Goal: Information Seeking & Learning: Learn about a topic

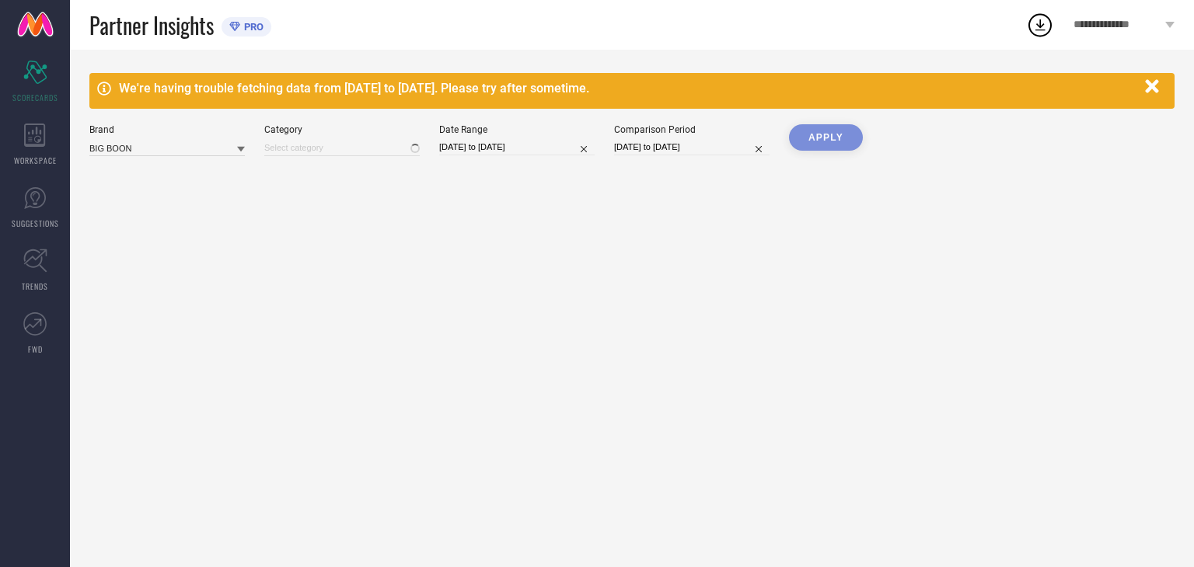
type input "All"
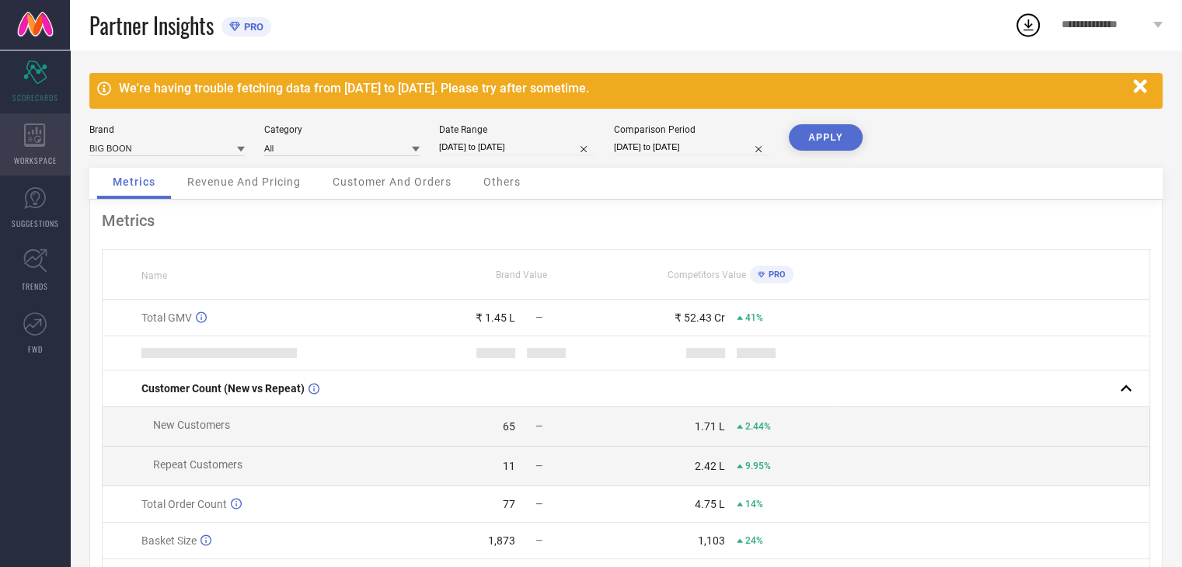
click at [24, 141] on icon at bounding box center [35, 135] width 22 height 23
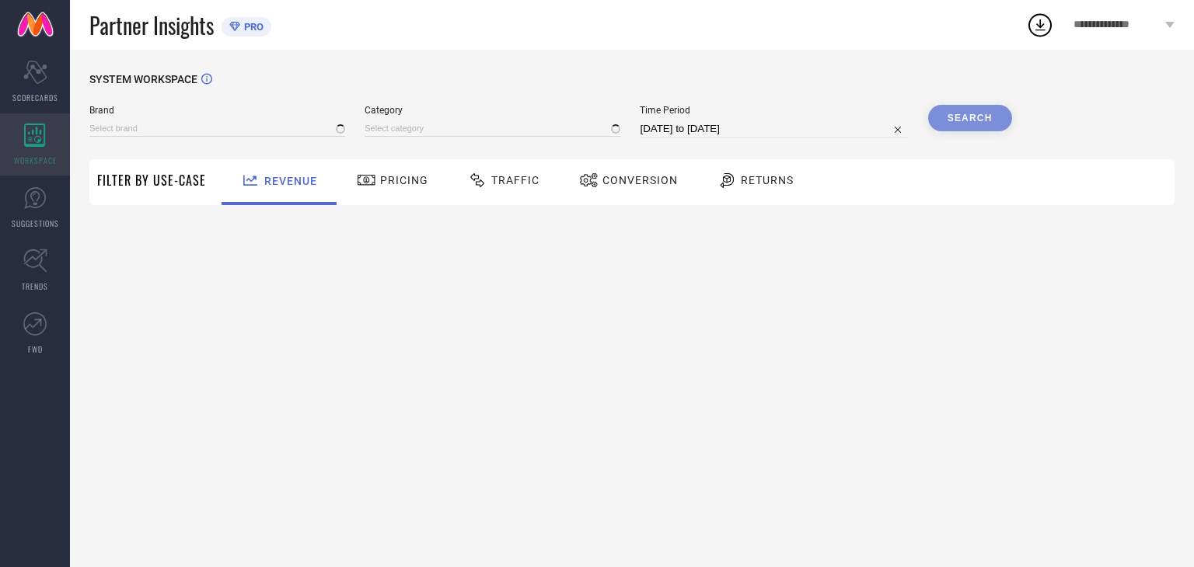
type input "BIG BOON"
type input "All"
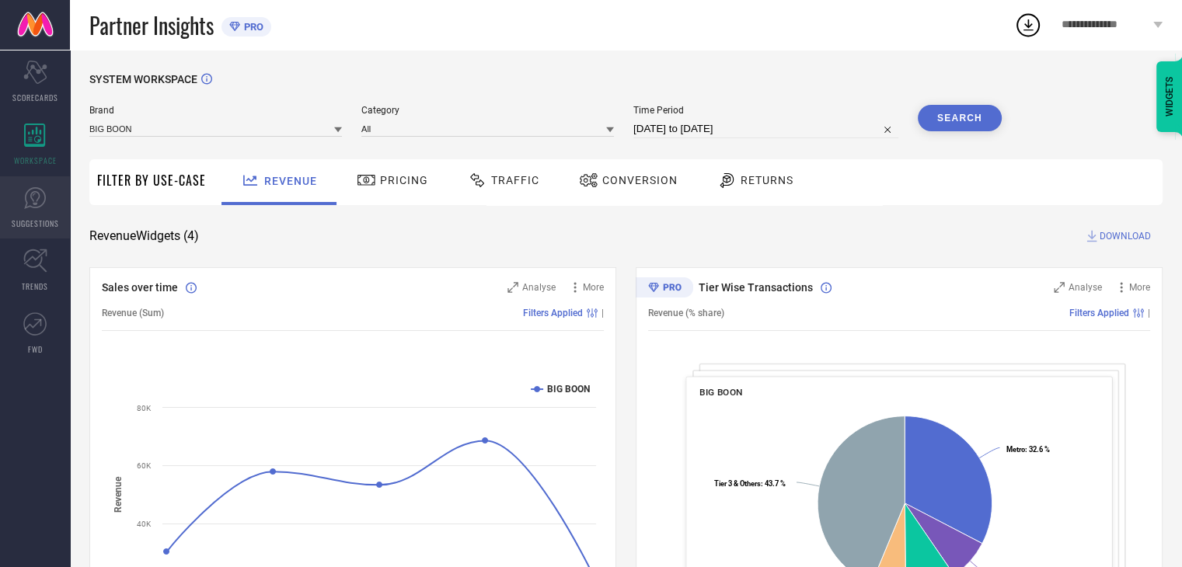
click at [33, 213] on link "SUGGESTIONS" at bounding box center [35, 207] width 70 height 62
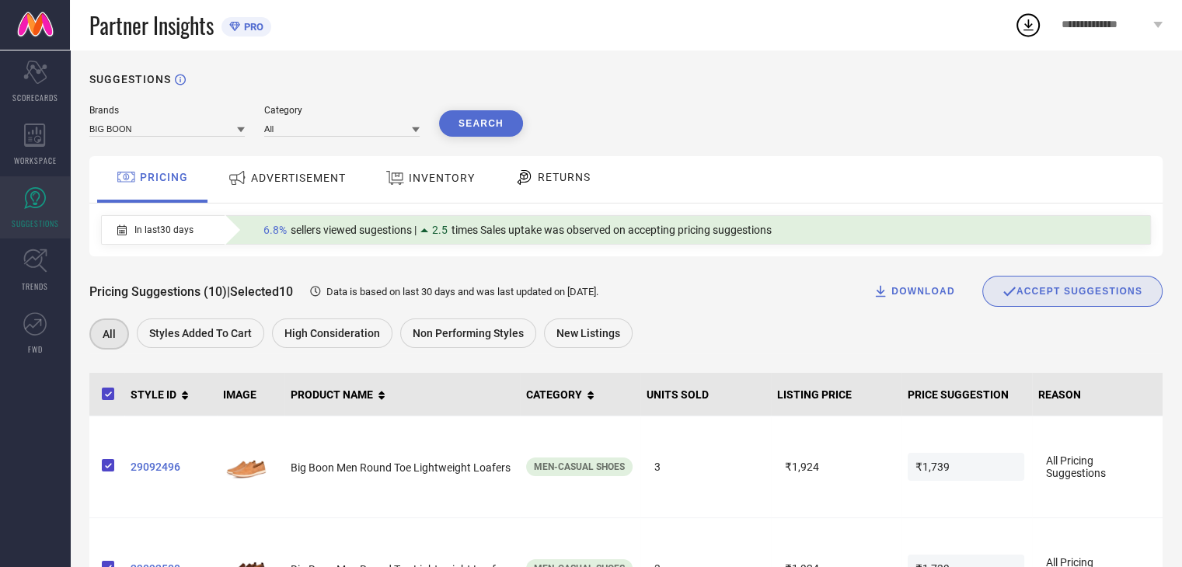
click at [274, 174] on span "ADVERTISEMENT" at bounding box center [298, 178] width 95 height 12
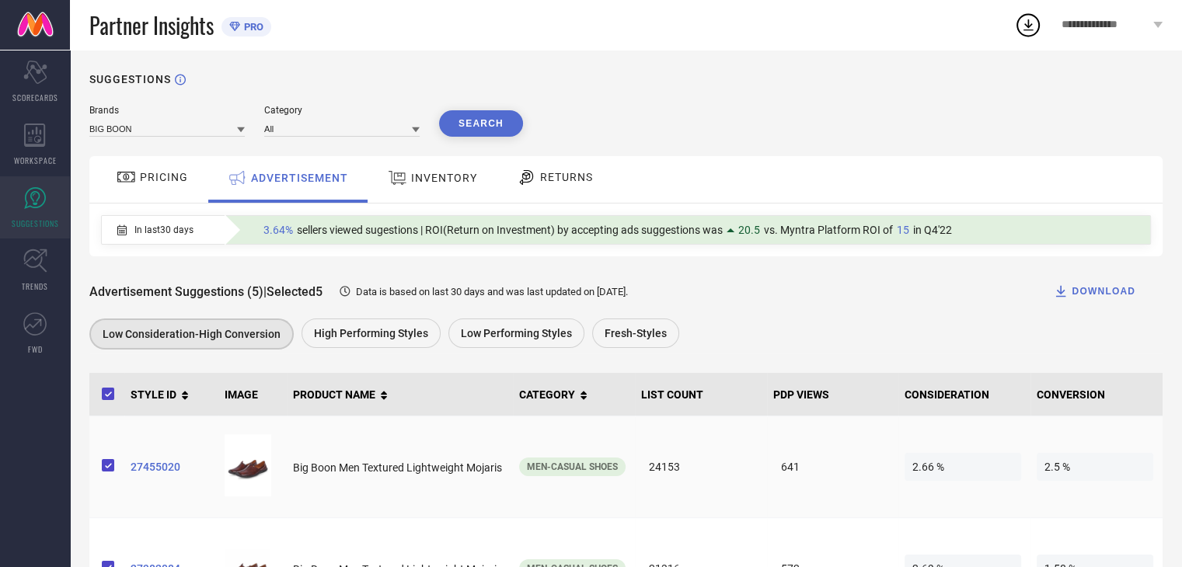
click at [159, 467] on span "27455020" at bounding box center [172, 467] width 82 height 12
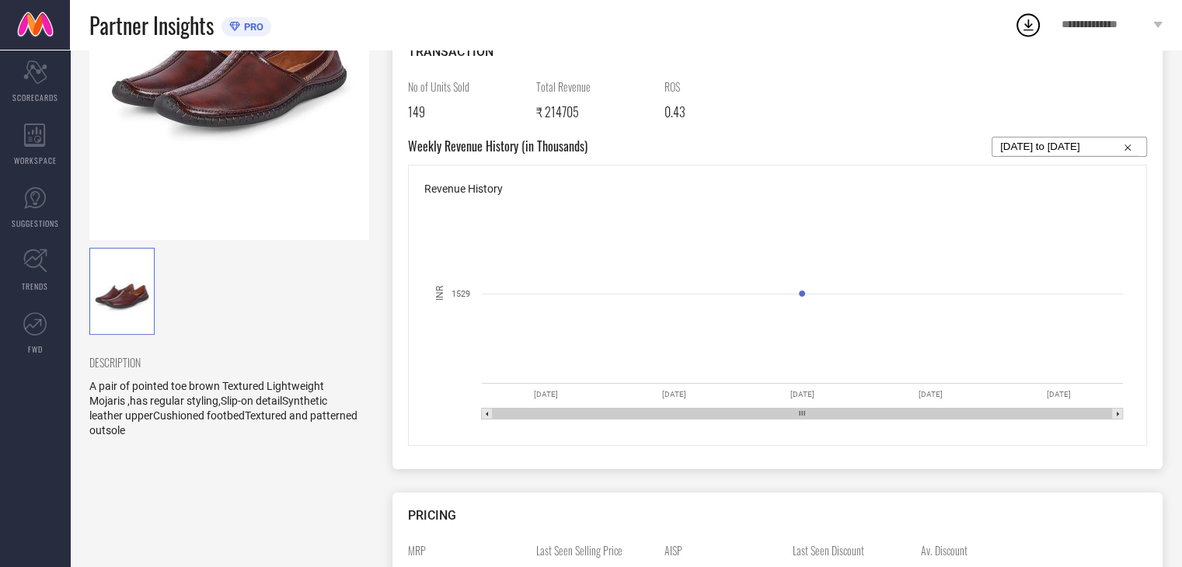
scroll to position [20, 0]
